Goal: Navigation & Orientation: Find specific page/section

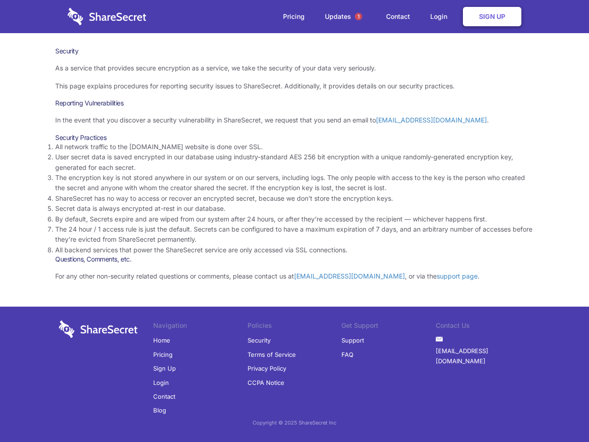
click at [295, 221] on li "By default, Secrets expire and are wiped from our system after 24 hours, or aft…" at bounding box center [294, 219] width 479 height 10
click at [359, 17] on span "1" at bounding box center [358, 16] width 7 height 7
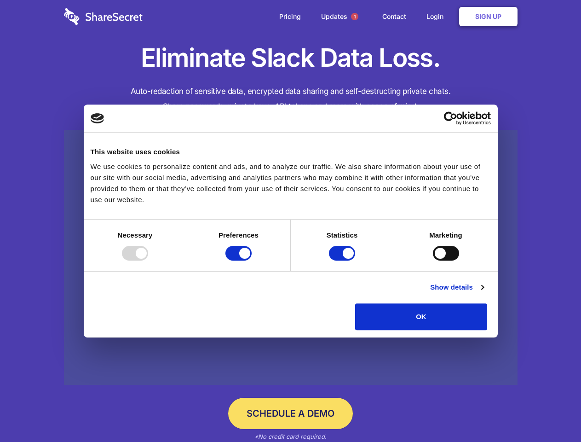
click at [148, 261] on div at bounding box center [135, 253] width 26 height 15
click at [252, 261] on input "Preferences" at bounding box center [239, 253] width 26 height 15
checkbox input "false"
click at [343, 261] on input "Statistics" at bounding box center [342, 253] width 26 height 15
checkbox input "false"
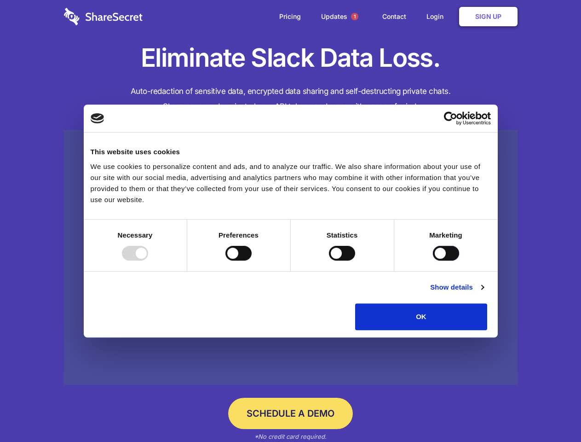
click at [433, 261] on input "Marketing" at bounding box center [446, 253] width 26 height 15
checkbox input "true"
click at [484, 293] on link "Show details" at bounding box center [456, 287] width 53 height 11
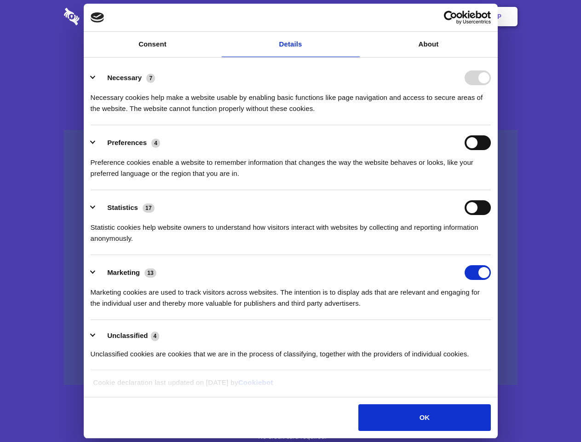
click at [491, 125] on li "Necessary 7 Necessary cookies help make a website usable by enabling basic func…" at bounding box center [291, 92] width 400 height 65
click at [354, 17] on span "1" at bounding box center [354, 16] width 7 height 7
